Goal: Task Accomplishment & Management: Use online tool/utility

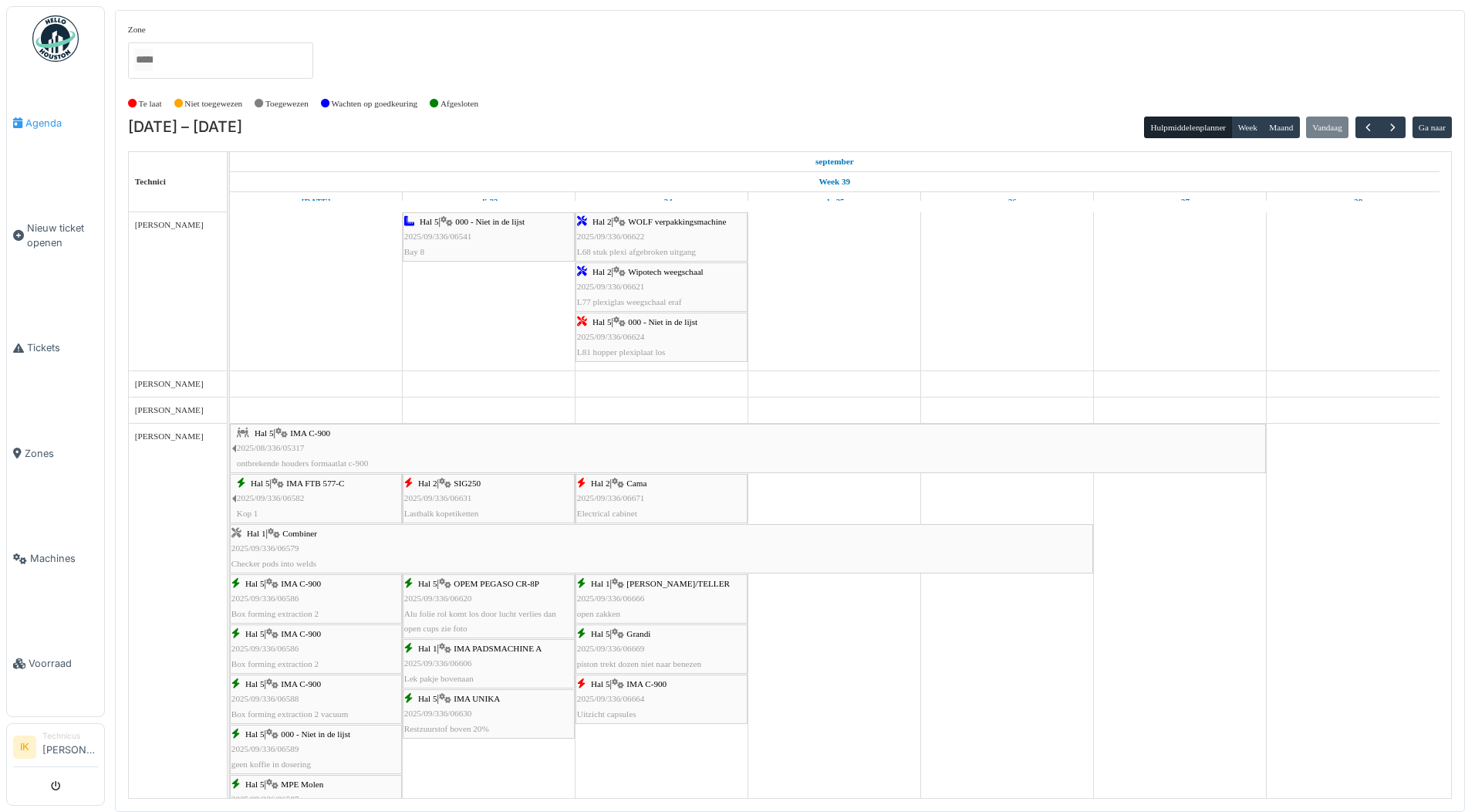
scroll to position [1543, 0]
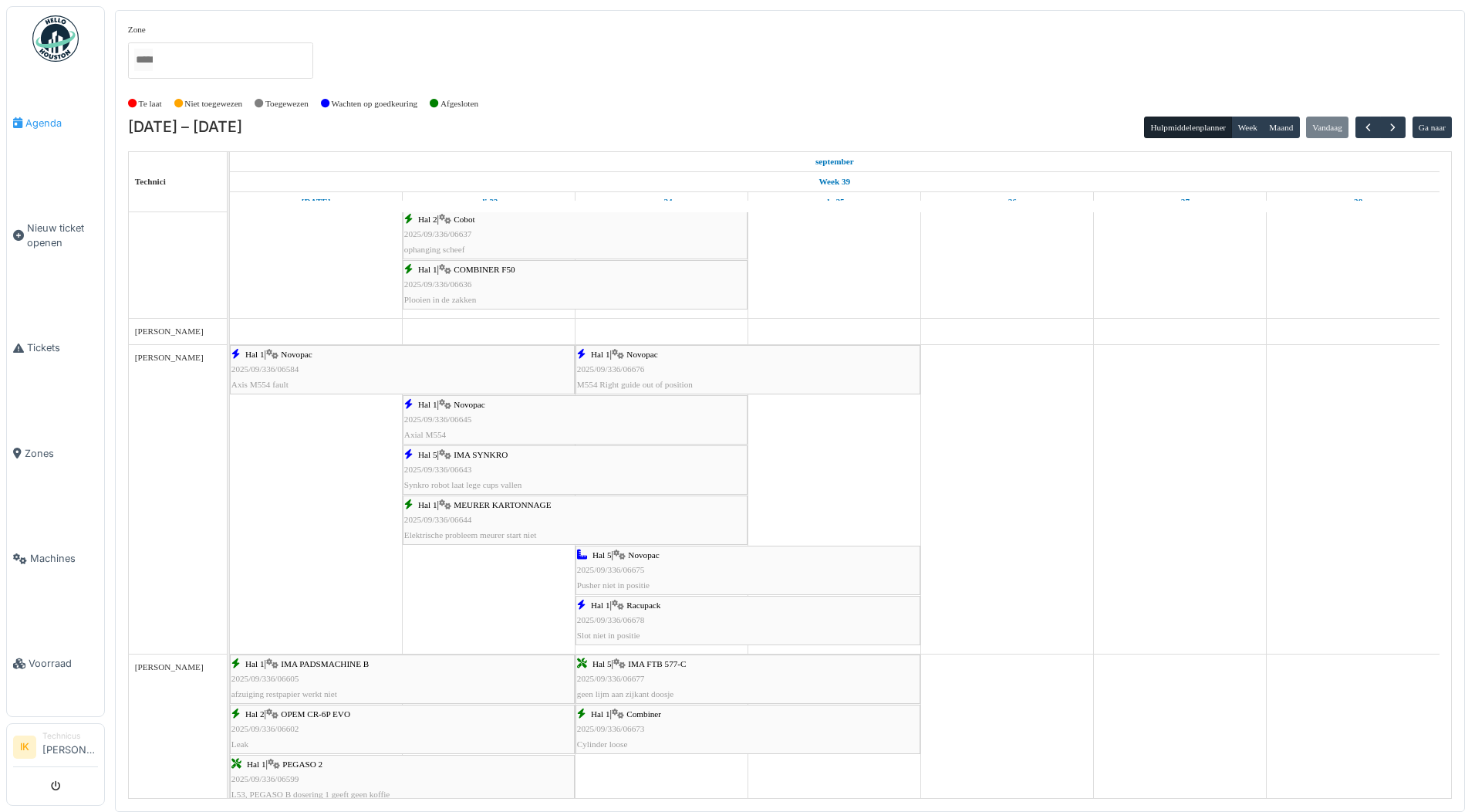
click at [41, 121] on span "Agenda" at bounding box center [62, 123] width 72 height 15
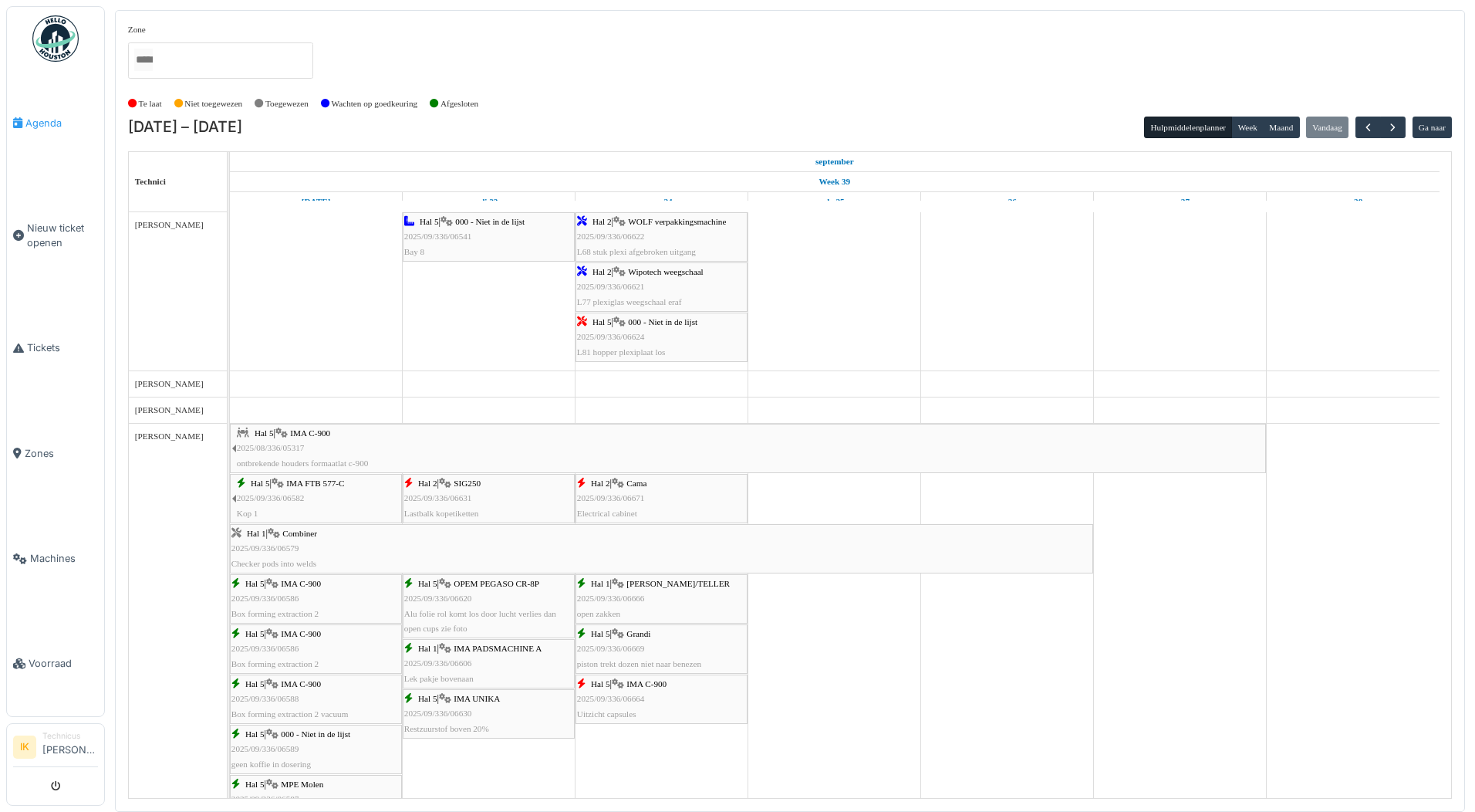
click at [41, 119] on span "Agenda" at bounding box center [62, 123] width 72 height 15
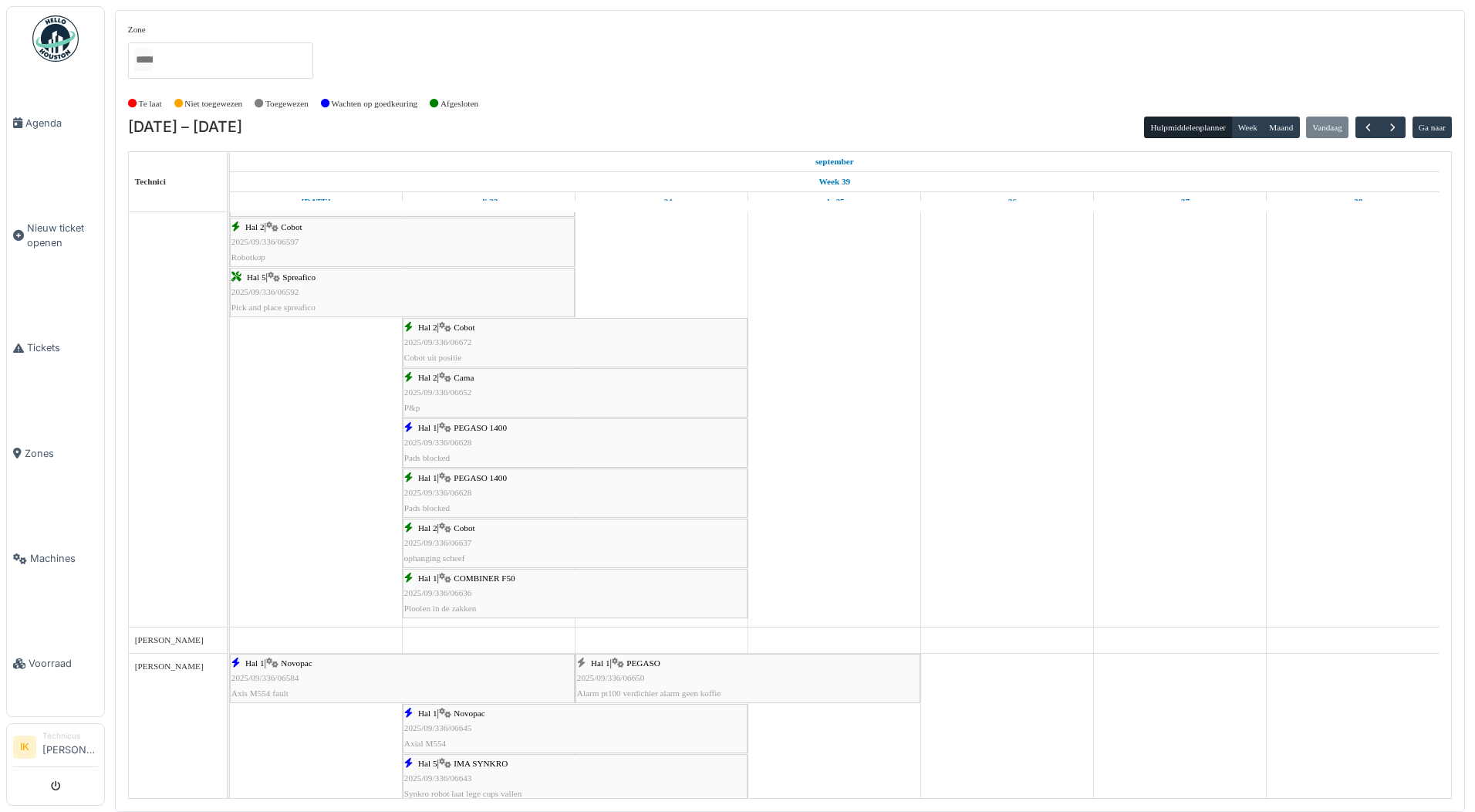
scroll to position [1389, 0]
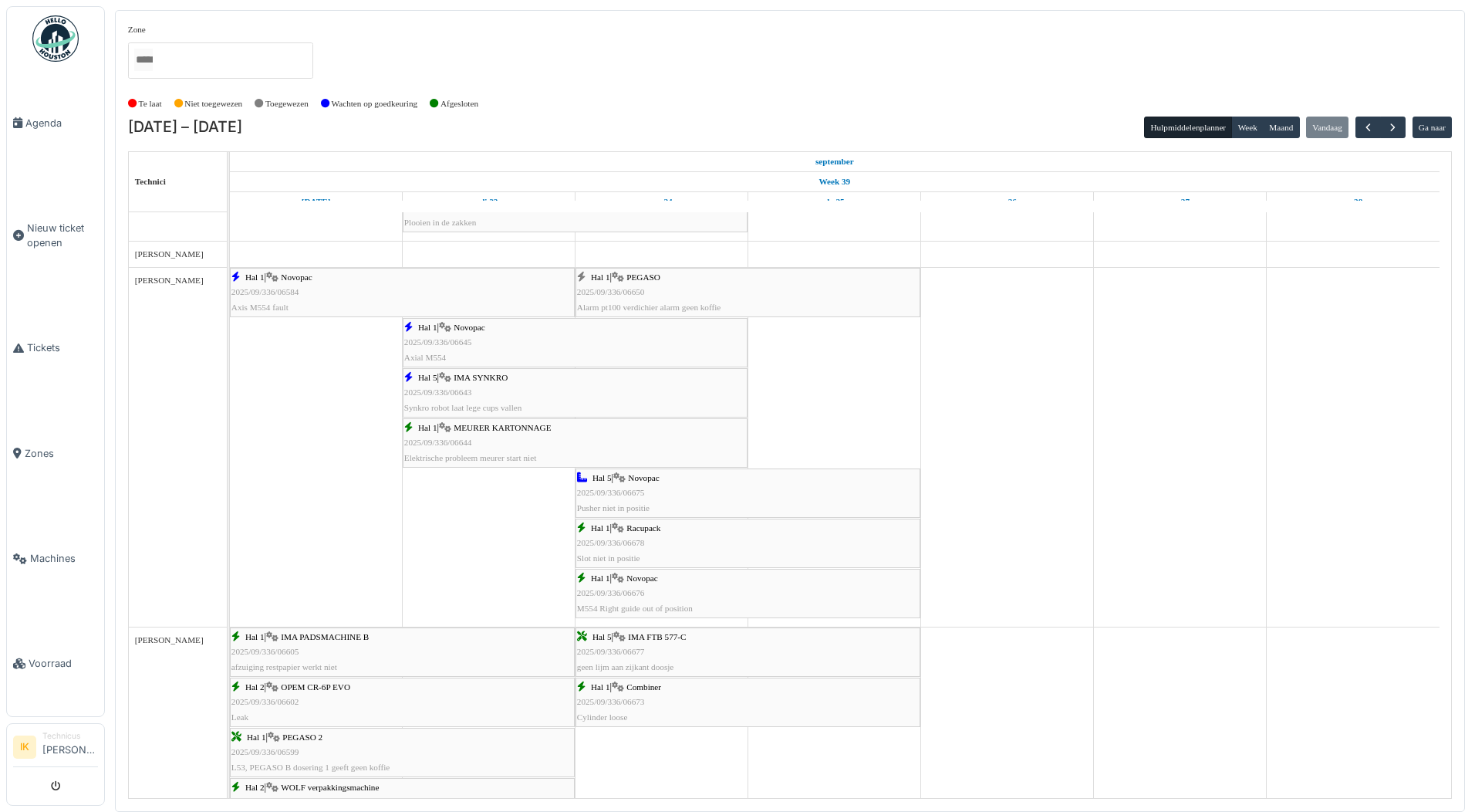
click at [625, 289] on span "2025/09/336/06650" at bounding box center [611, 292] width 68 height 10
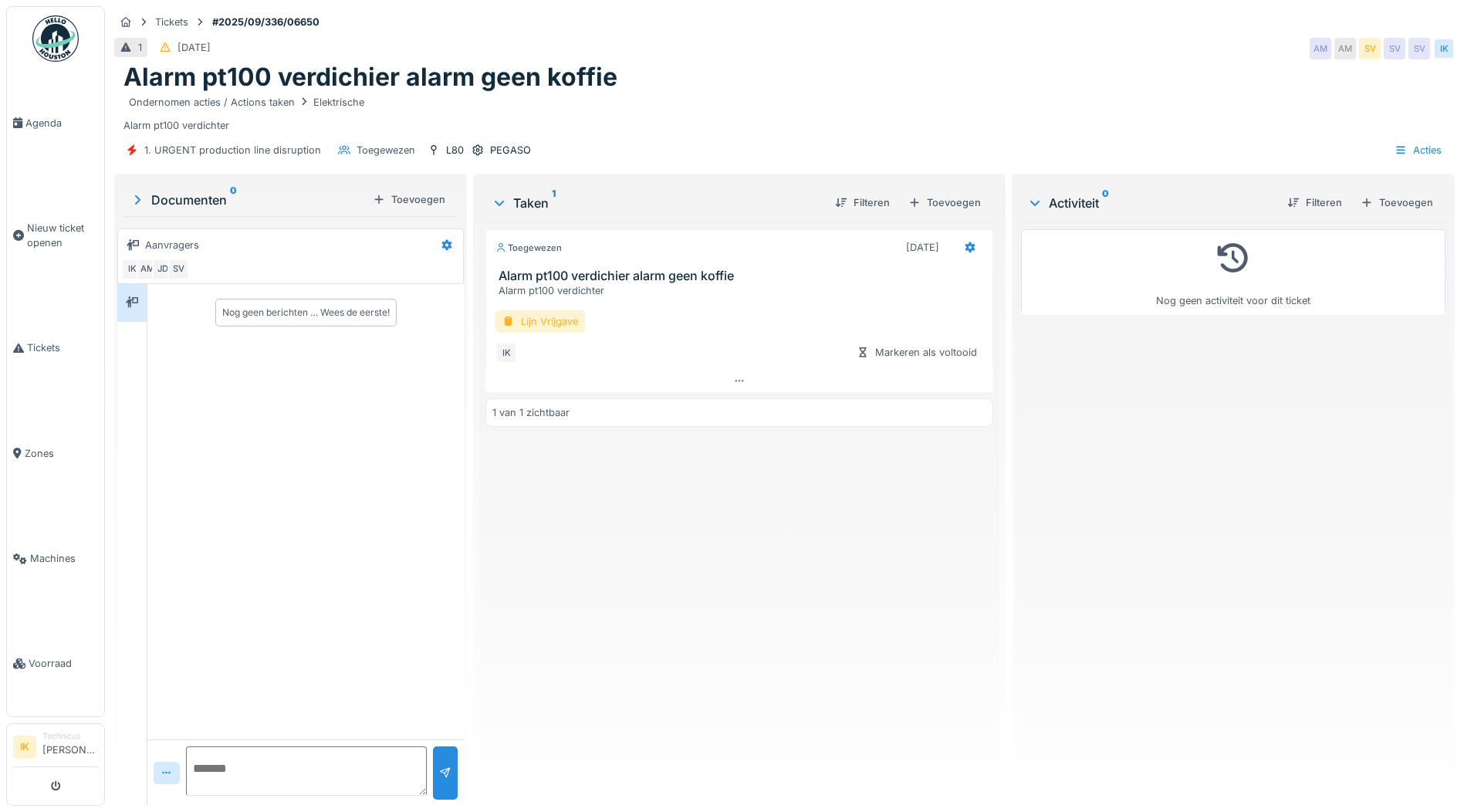
click at [535, 318] on div "Lijn Vrijgave" at bounding box center [541, 321] width 90 height 22
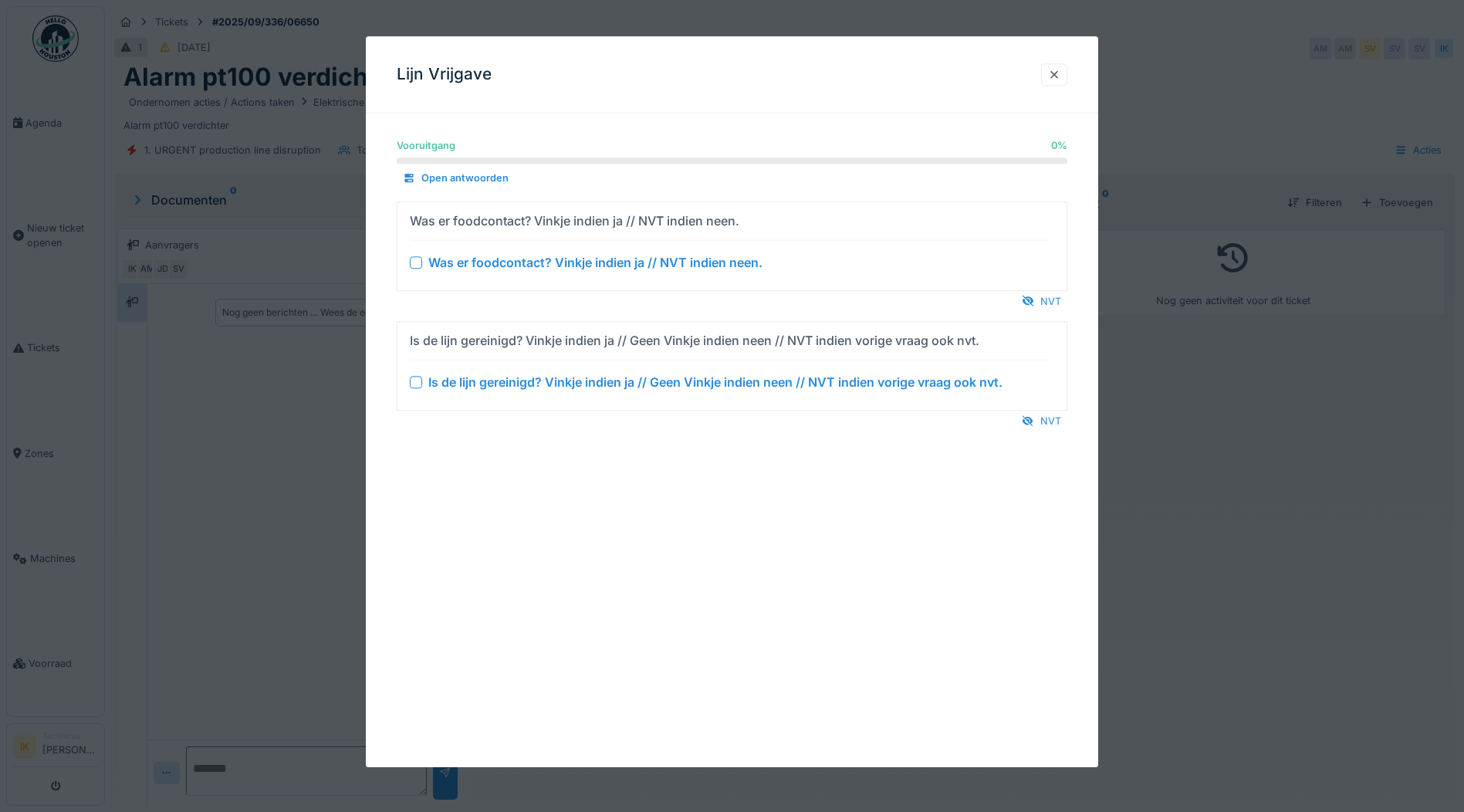
click at [416, 259] on div at bounding box center [416, 263] width 12 height 12
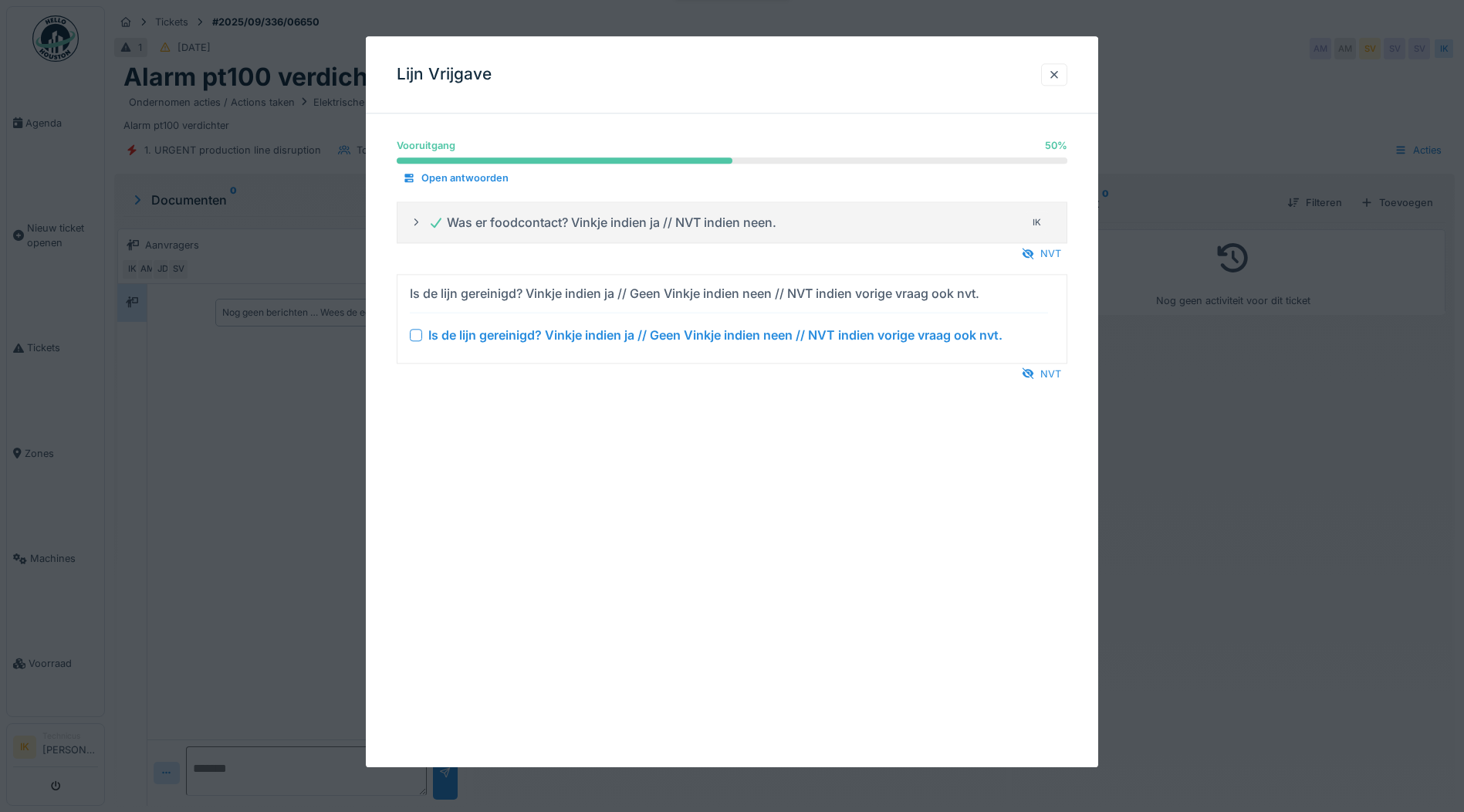
click at [415, 336] on div at bounding box center [416, 335] width 12 height 12
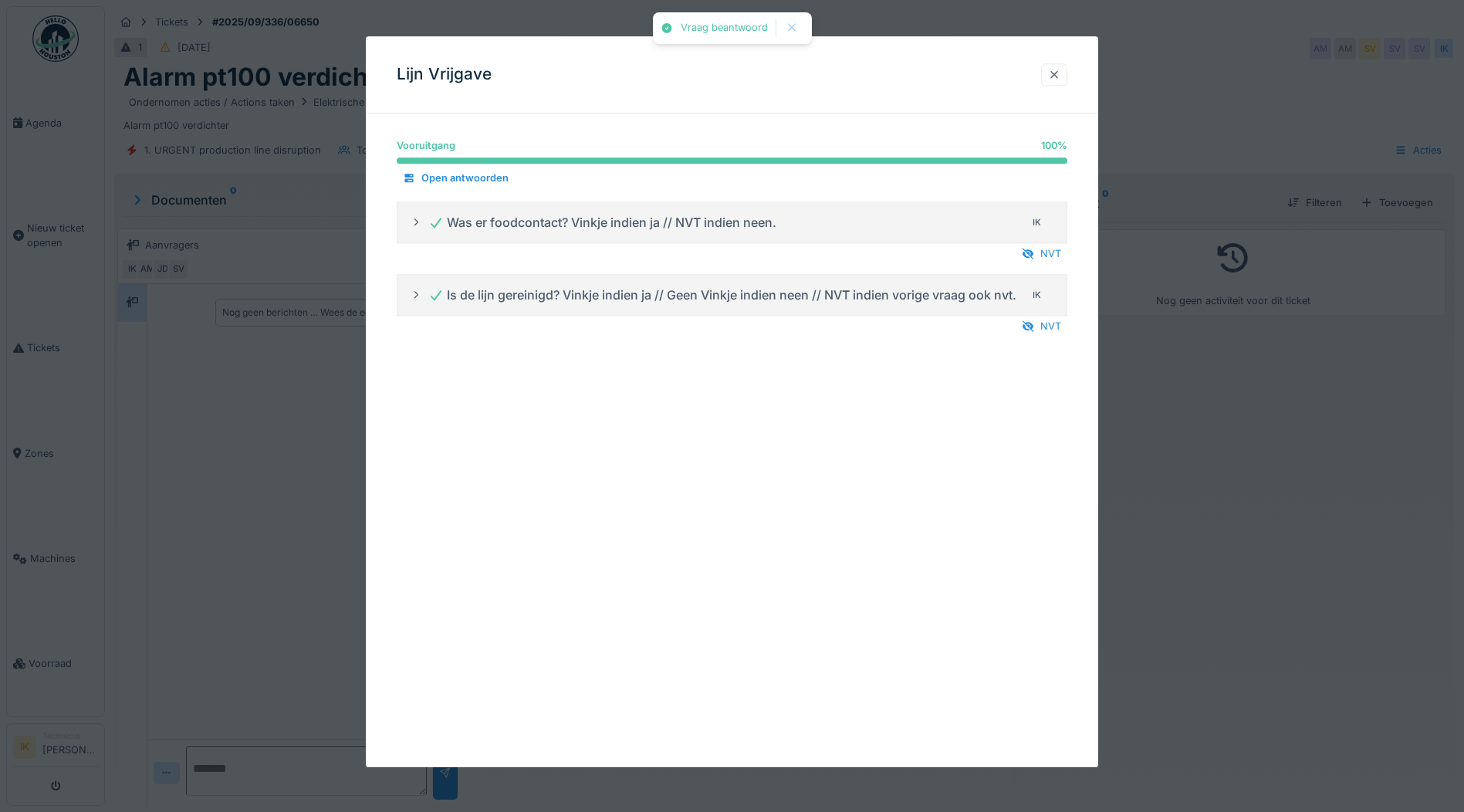
click at [1057, 77] on div at bounding box center [1055, 74] width 12 height 15
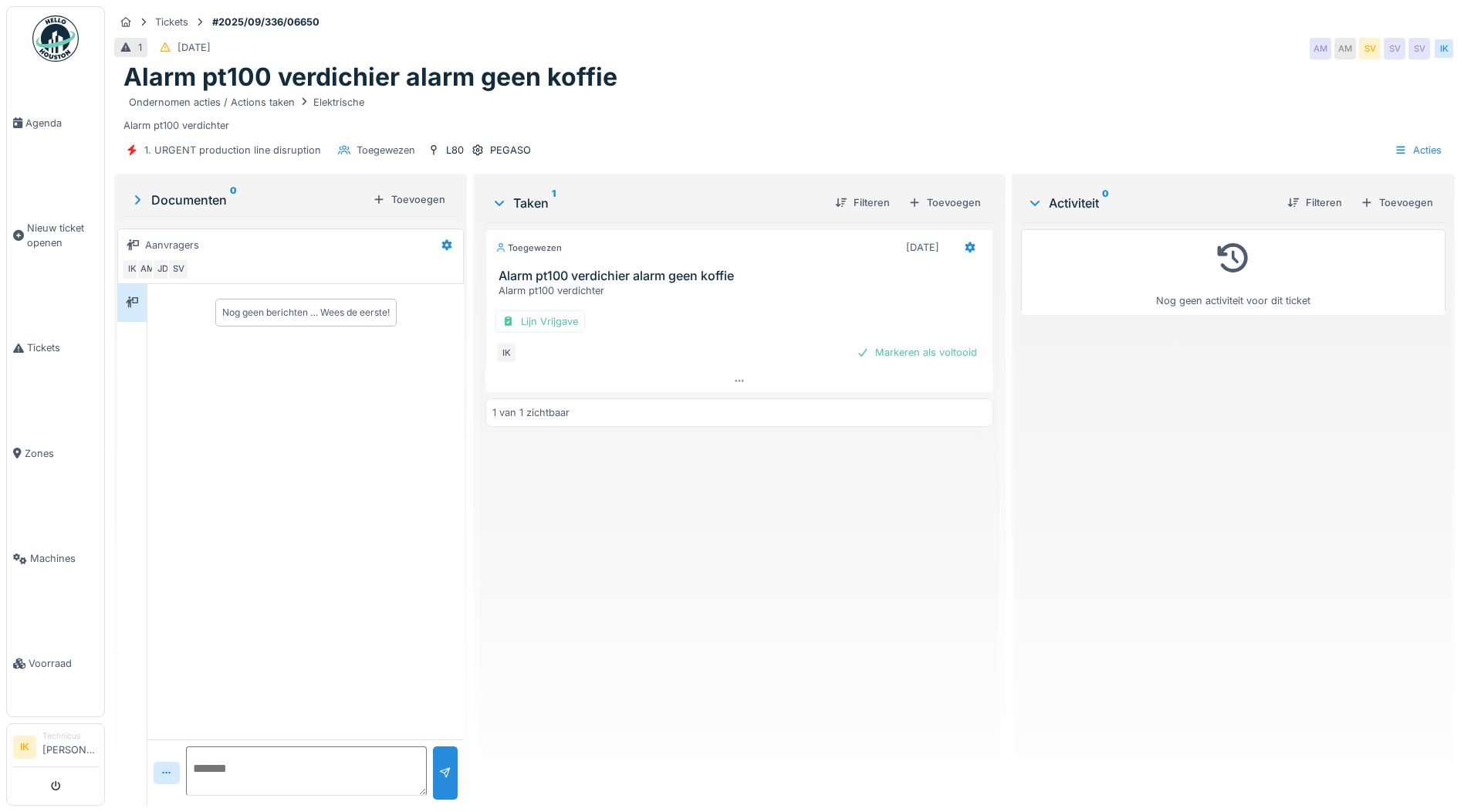
click at [916, 350] on div "Markeren als voltooid" at bounding box center [916, 353] width 133 height 21
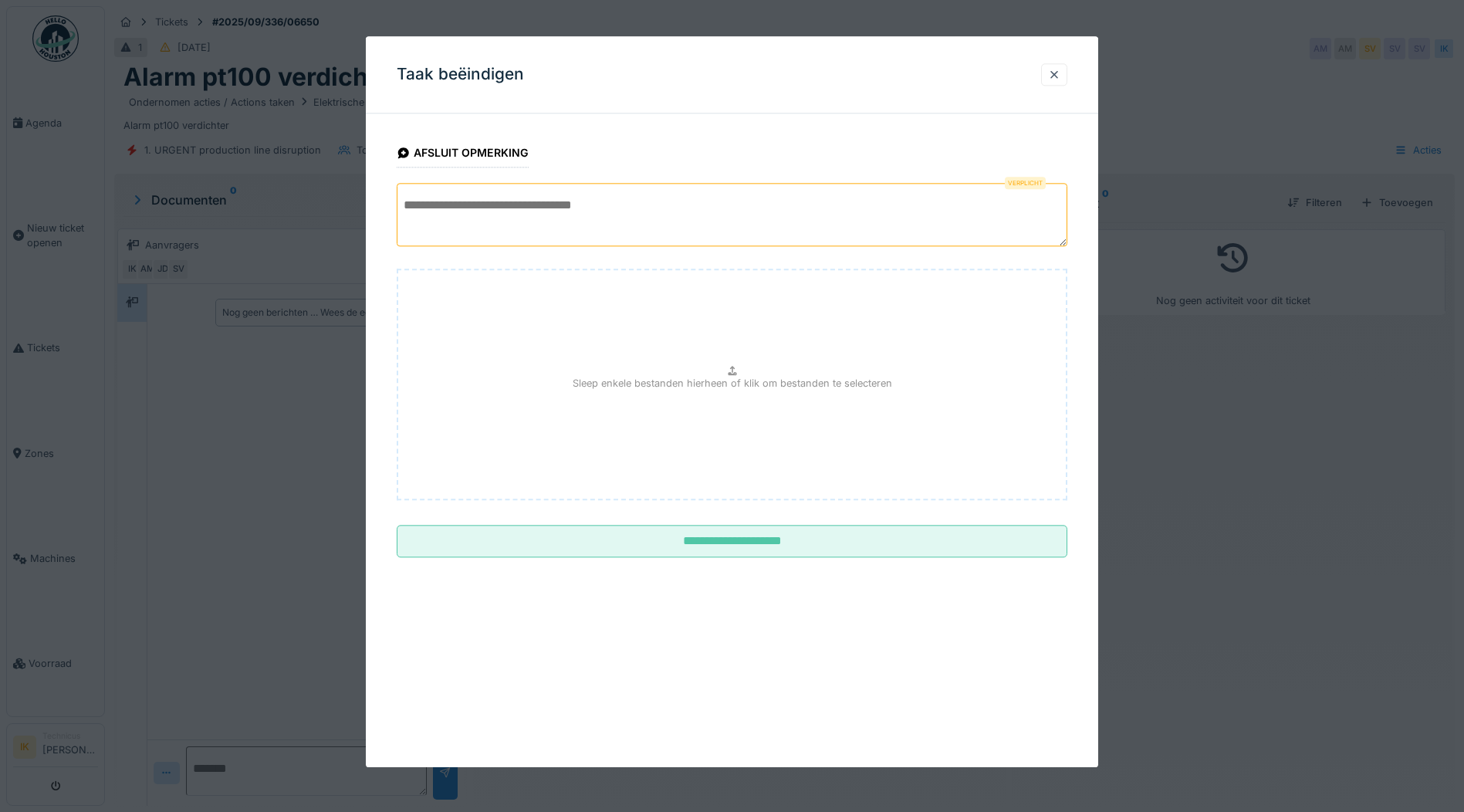
click at [489, 204] on textarea at bounding box center [732, 214] width 671 height 63
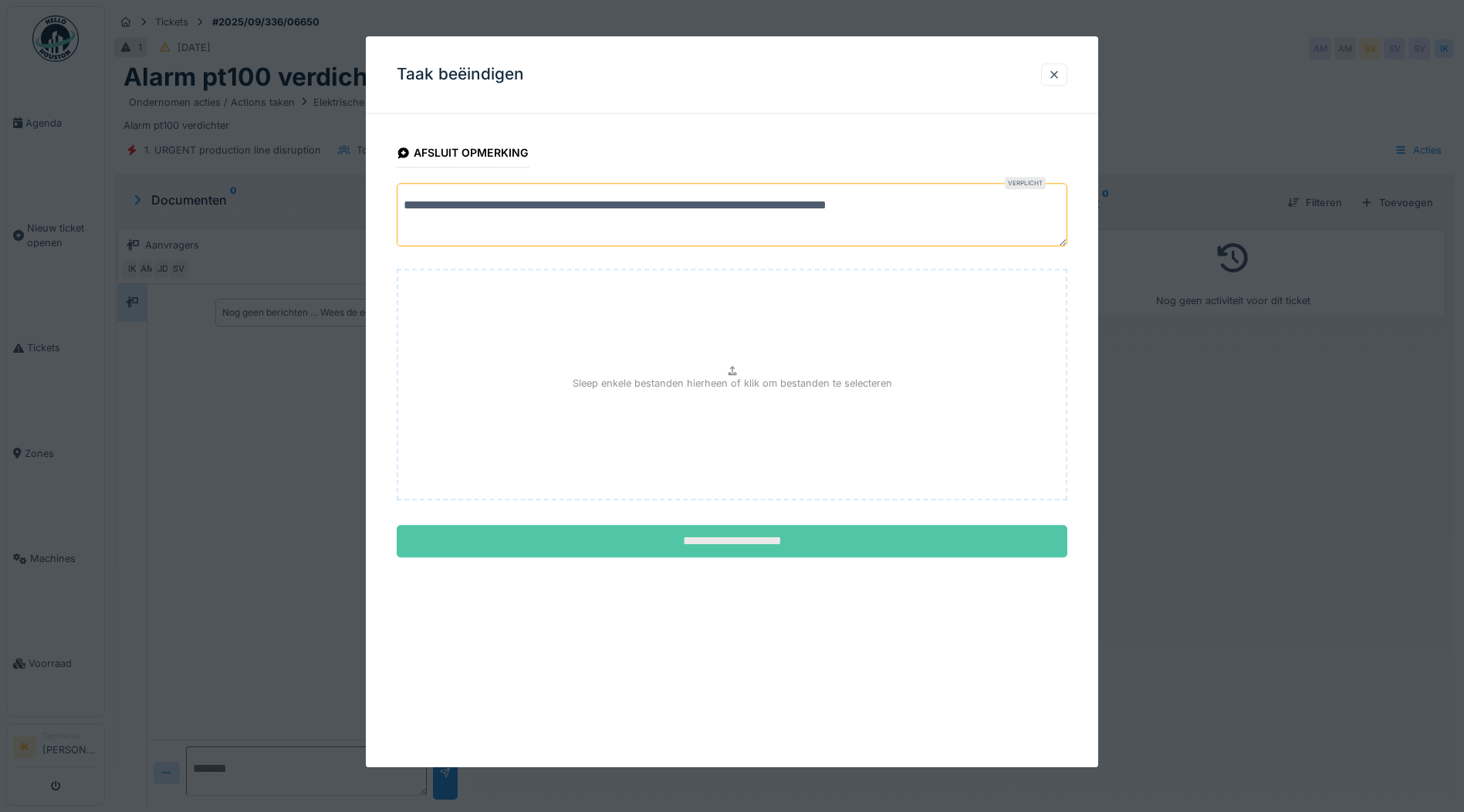
type textarea "**********"
click at [709, 544] on input "**********" at bounding box center [732, 541] width 671 height 33
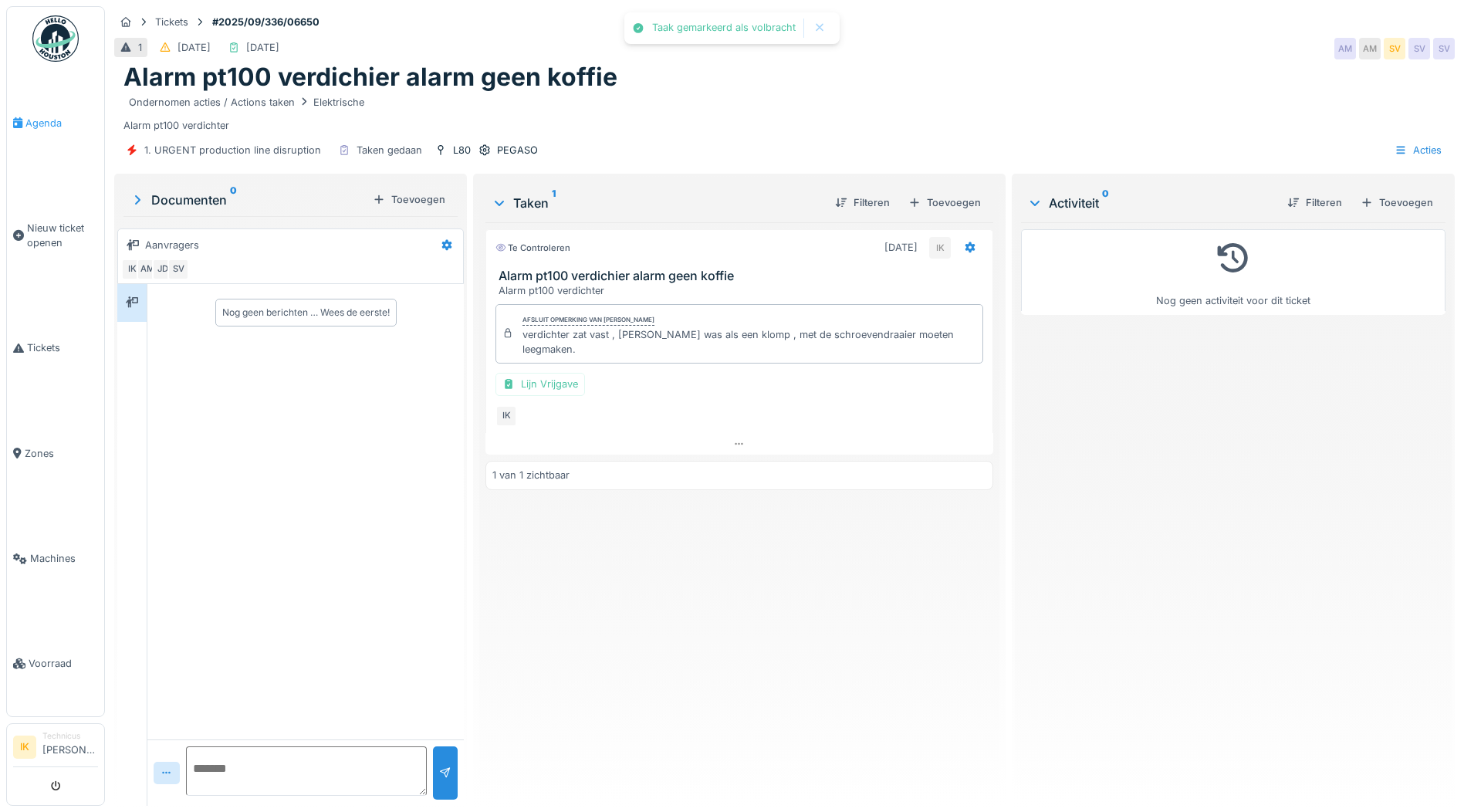
click at [47, 123] on span "Agenda" at bounding box center [62, 123] width 72 height 15
